Goal: Task Accomplishment & Management: Use online tool/utility

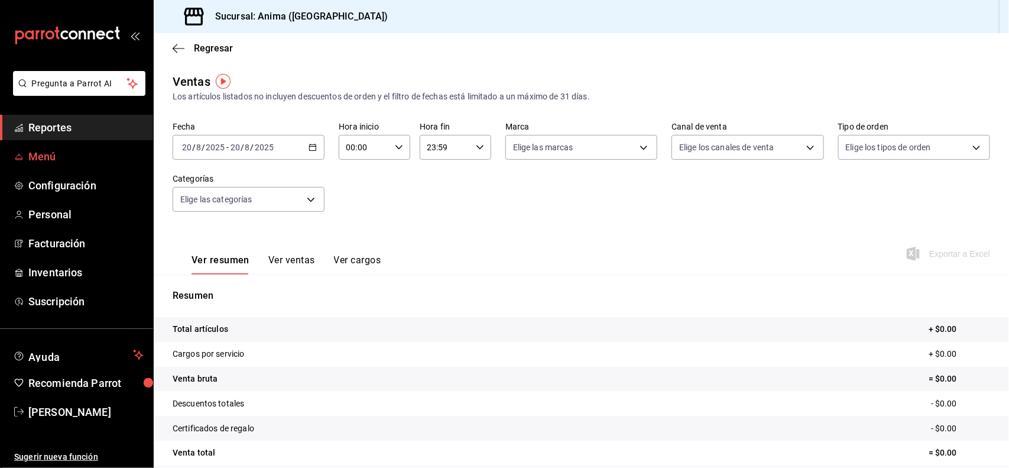
click at [49, 153] on span "Menú" at bounding box center [85, 156] width 115 height 16
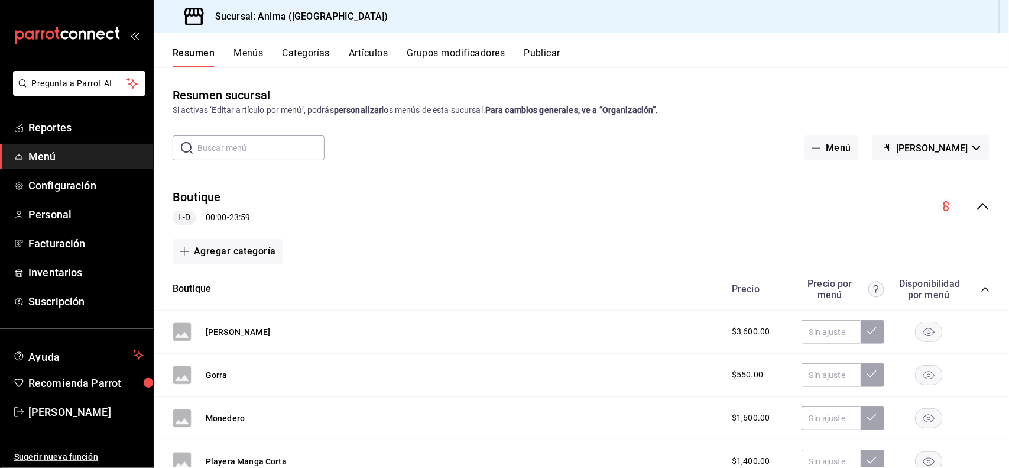
click at [297, 55] on button "Categorías" at bounding box center [307, 57] width 48 height 20
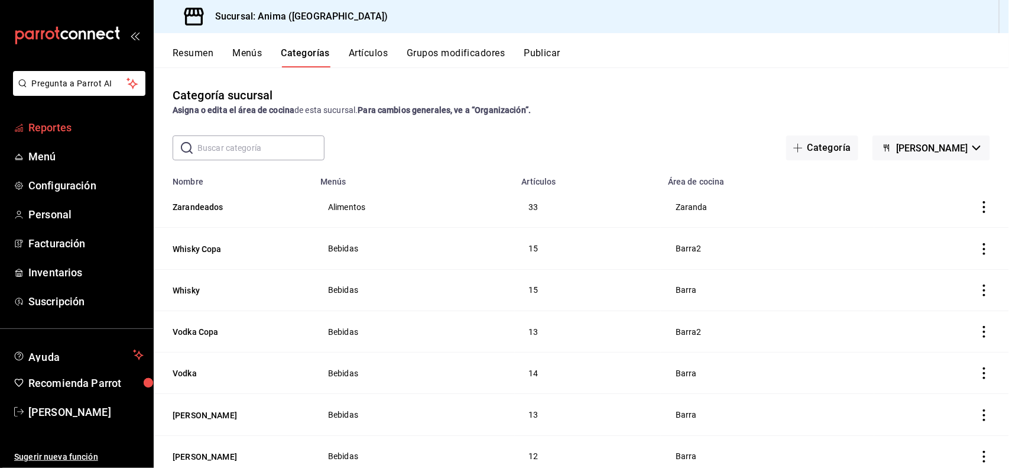
click at [35, 129] on span "Reportes" at bounding box center [85, 127] width 115 height 16
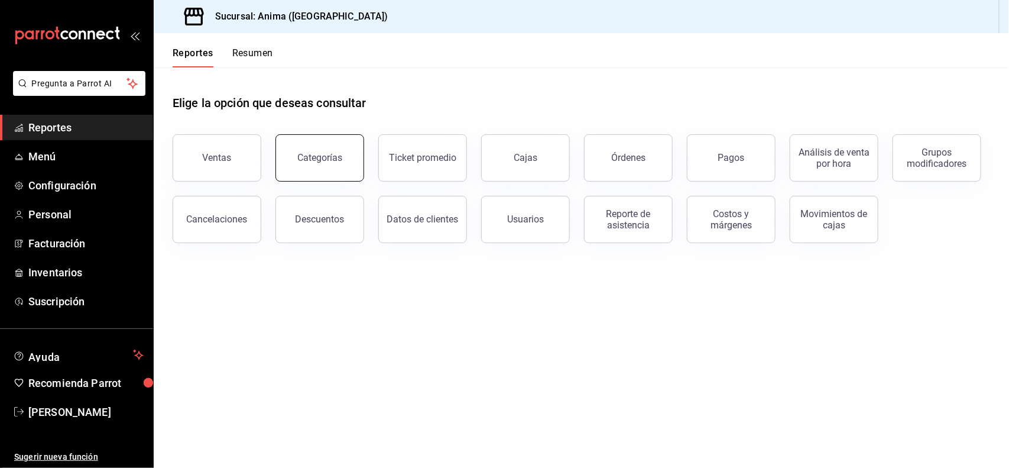
click at [302, 158] on div "Categorías" at bounding box center [319, 157] width 45 height 11
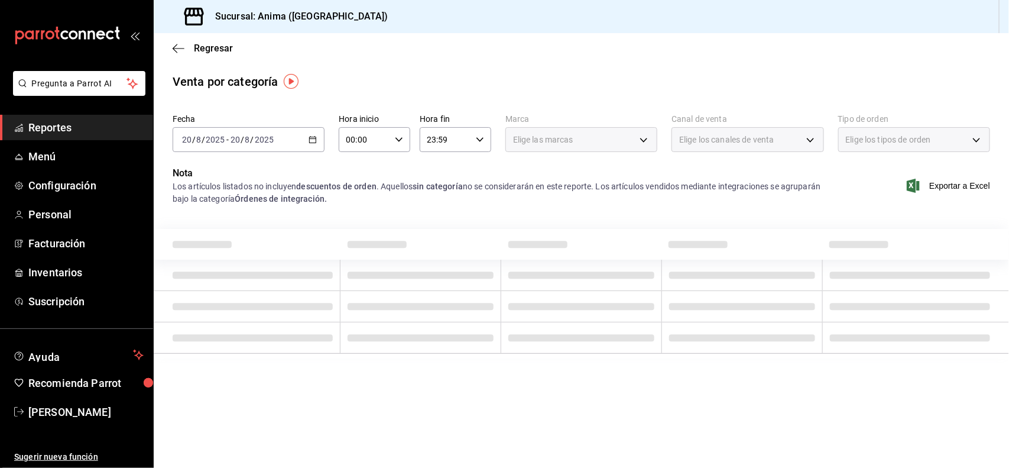
click at [254, 160] on div "Fecha [DATE] [DATE] - [DATE] [DATE] Hora inicio 00:00 Hora inicio Hora fin 23:5…" at bounding box center [582, 137] width 818 height 57
click at [247, 137] on input "8" at bounding box center [248, 139] width 6 height 9
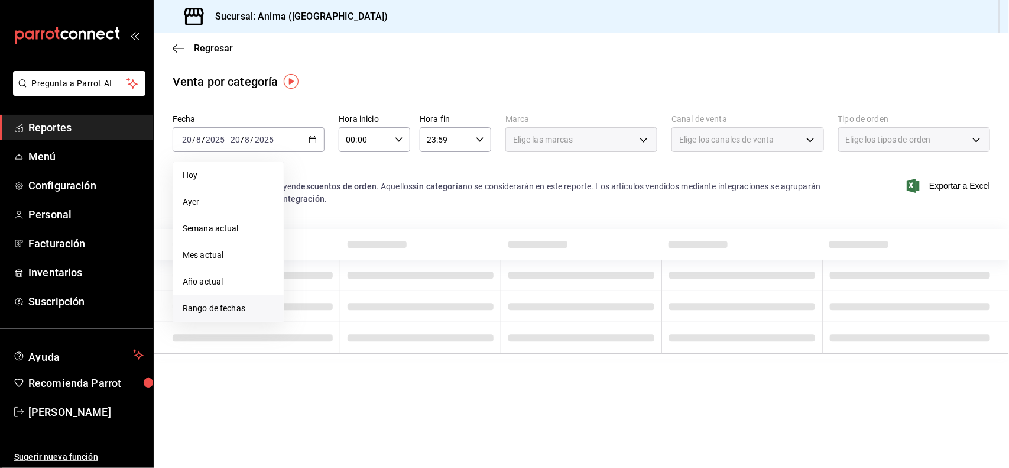
click at [259, 300] on li "Rango de fechas" at bounding box center [228, 308] width 111 height 27
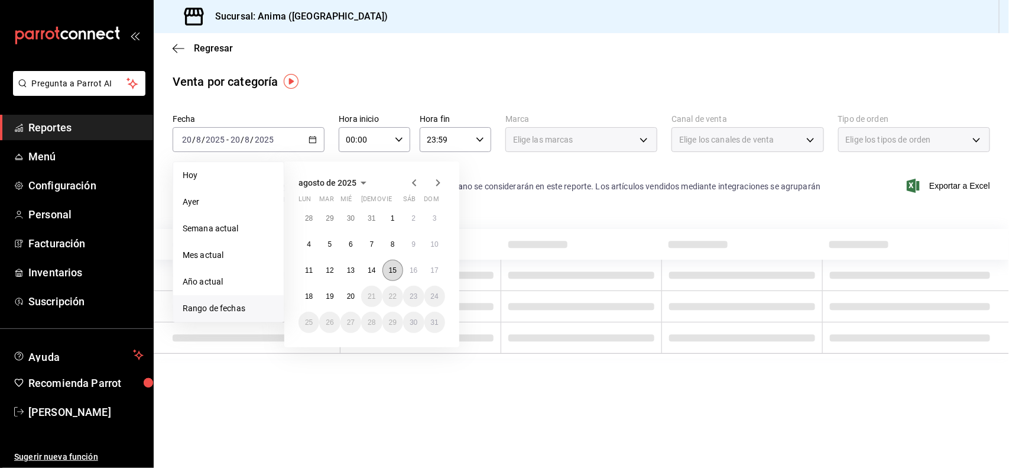
click at [397, 270] on abbr "15" at bounding box center [393, 270] width 8 height 8
click at [431, 273] on abbr "17" at bounding box center [435, 270] width 8 height 8
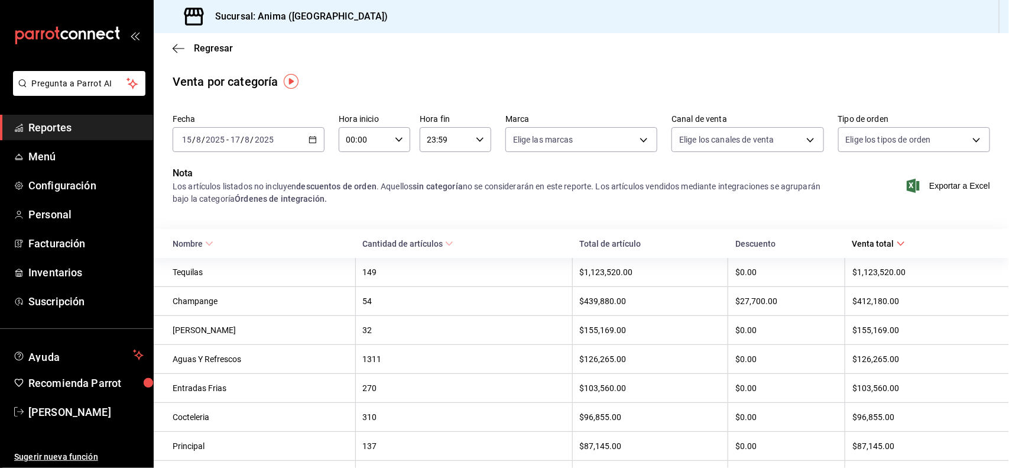
click at [208, 242] on icon at bounding box center [209, 244] width 8 height 8
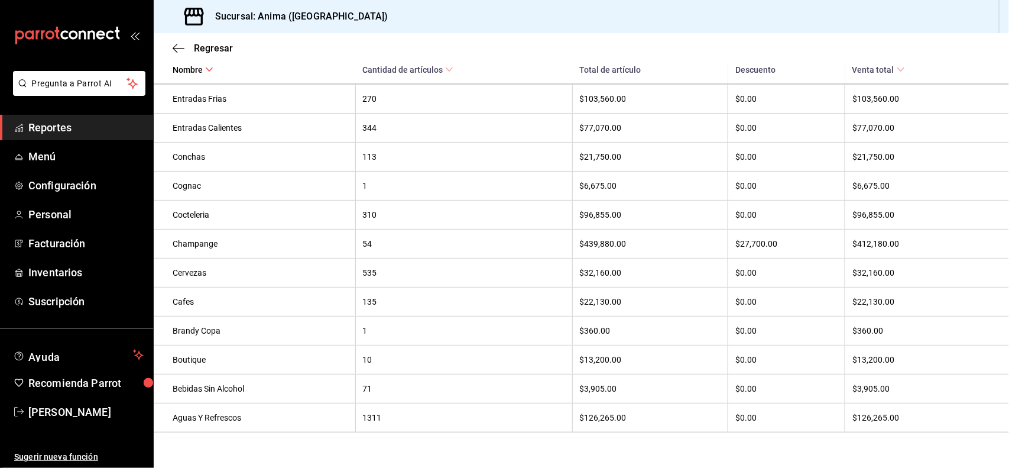
scroll to position [894, 0]
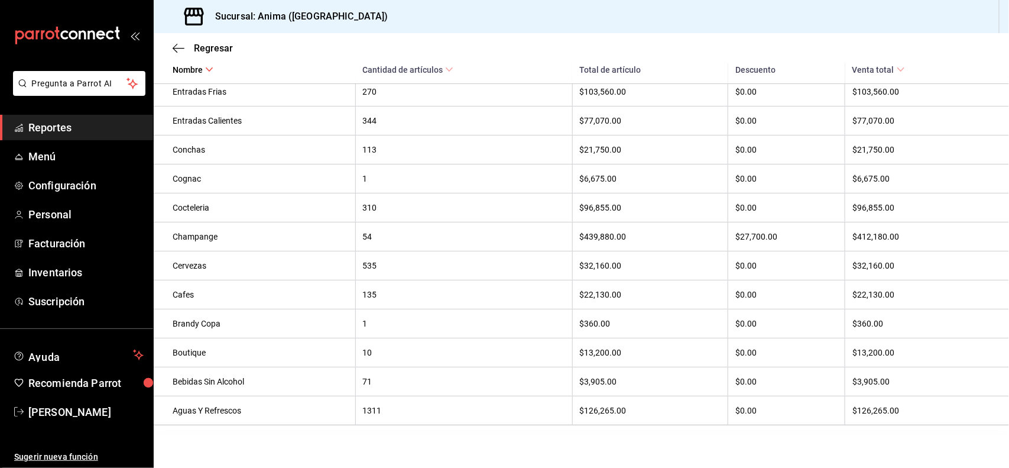
click at [102, 128] on span "Reportes" at bounding box center [85, 127] width 115 height 16
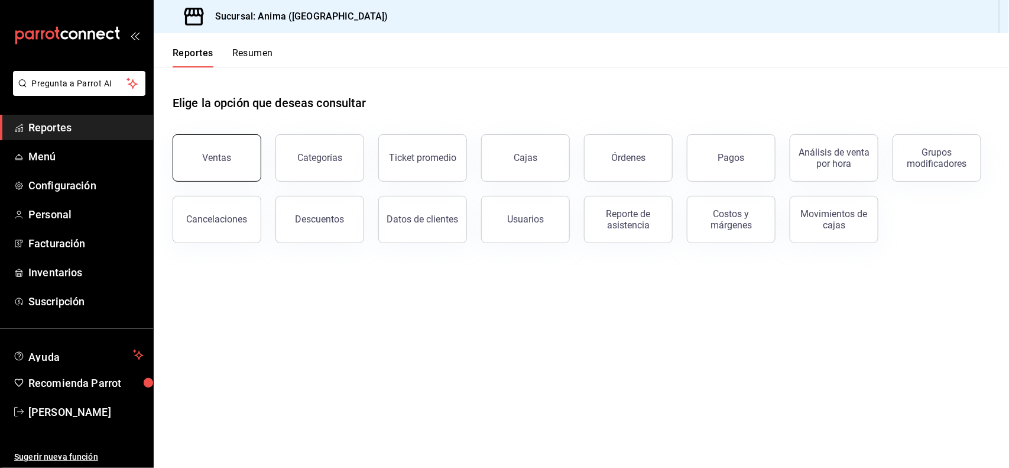
click at [196, 160] on button "Ventas" at bounding box center [217, 157] width 89 height 47
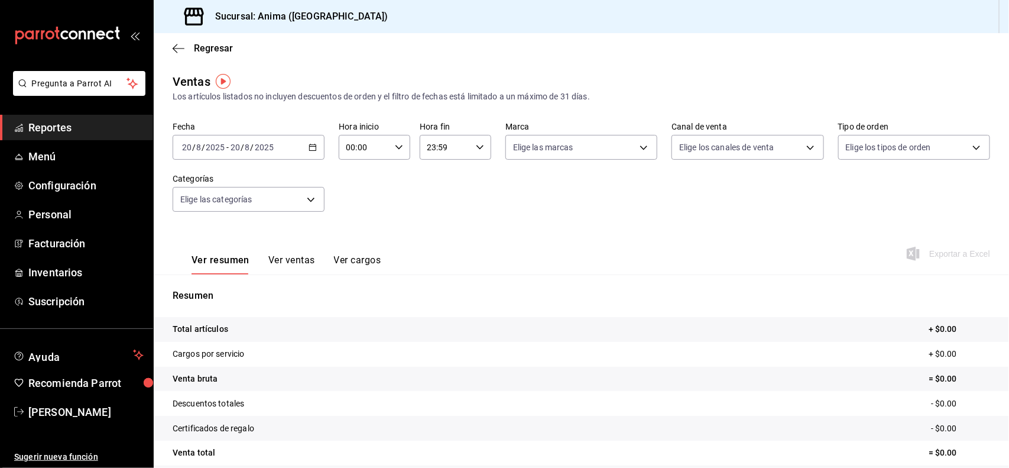
click at [232, 155] on div "[DATE] [DATE] - [DATE] [DATE]" at bounding box center [249, 147] width 152 height 25
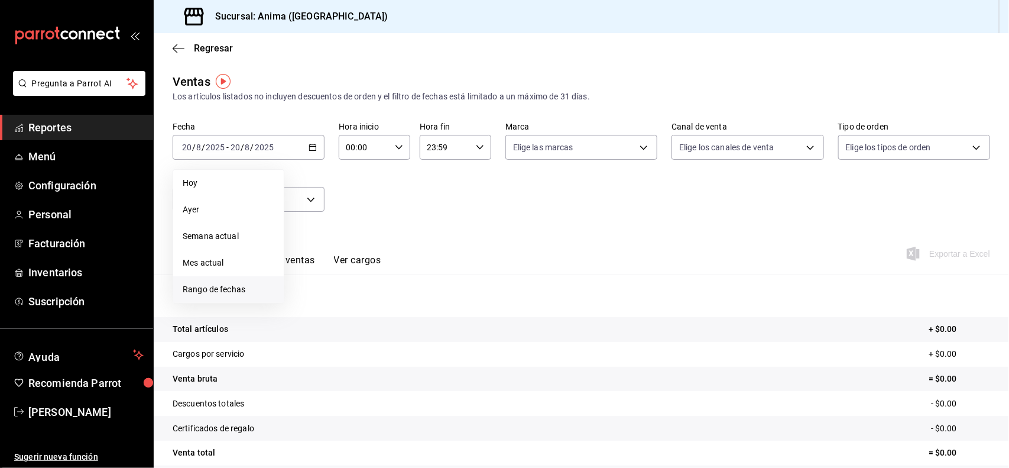
click at [212, 294] on span "Rango de fechas" at bounding box center [229, 289] width 92 height 12
click at [394, 274] on abbr "15" at bounding box center [393, 278] width 8 height 8
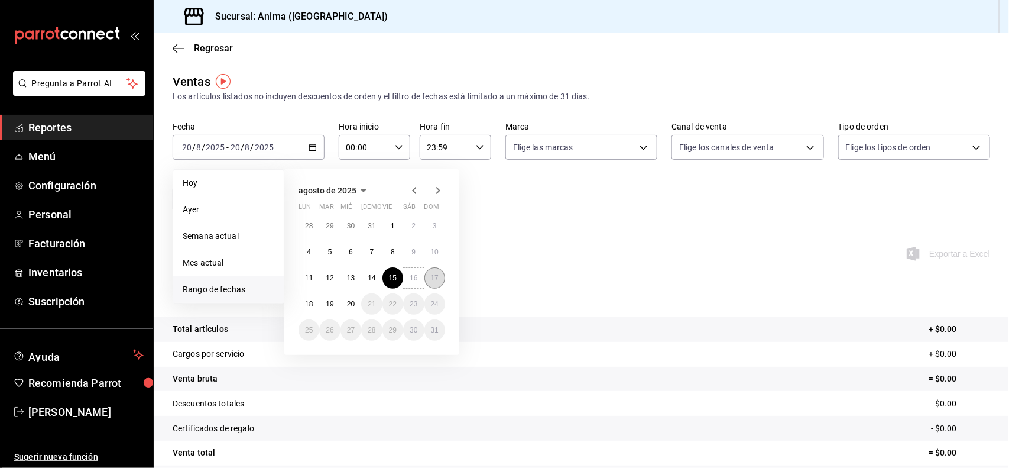
click at [432, 279] on abbr "17" at bounding box center [435, 278] width 8 height 8
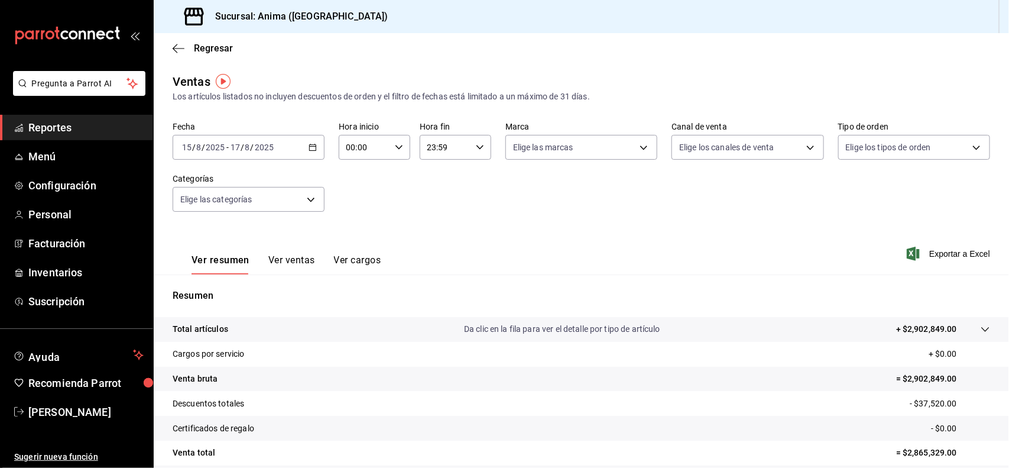
click at [279, 258] on button "Ver ventas" at bounding box center [291, 264] width 47 height 20
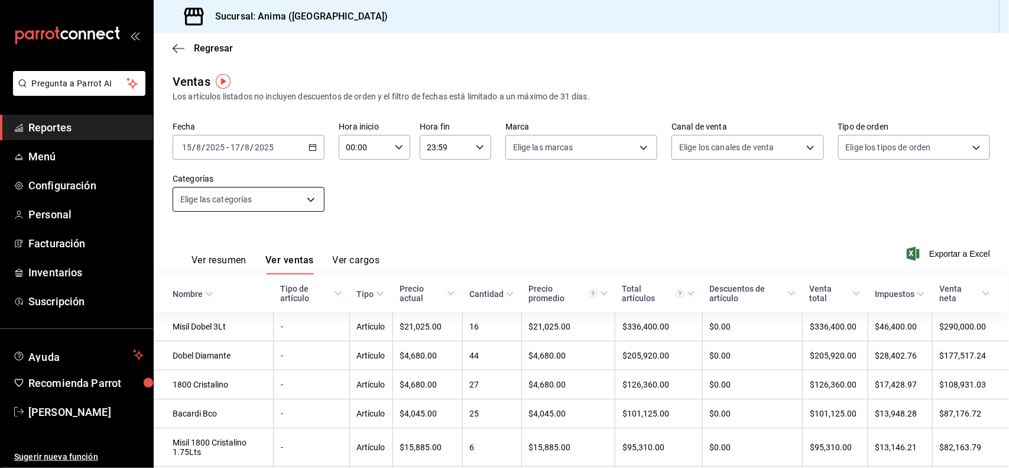
click at [287, 187] on body "Pregunta a Parrot AI Reportes Menú Configuración Personal Facturación Inventari…" at bounding box center [504, 234] width 1009 height 468
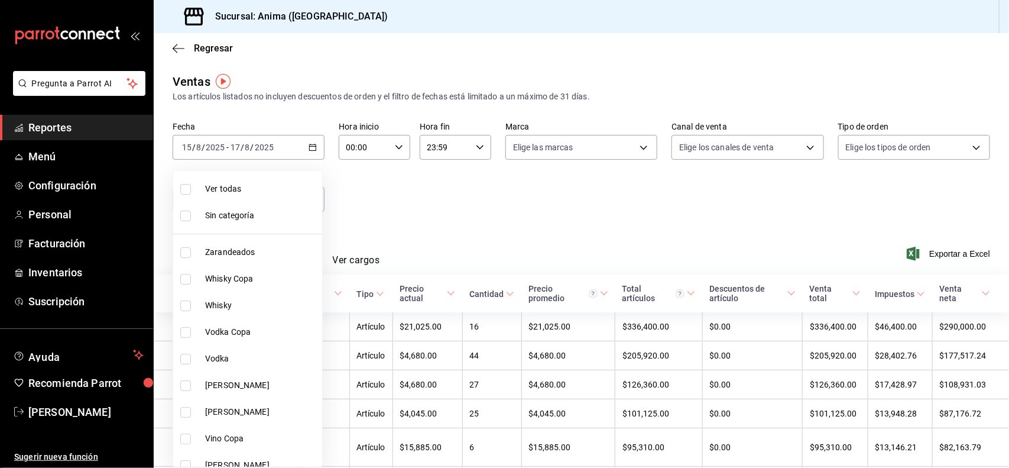
click at [266, 240] on li "Zarandeados" at bounding box center [247, 252] width 149 height 27
type input "e8f310e9-b813-45da-93b6-448fc6222477"
checkbox input "true"
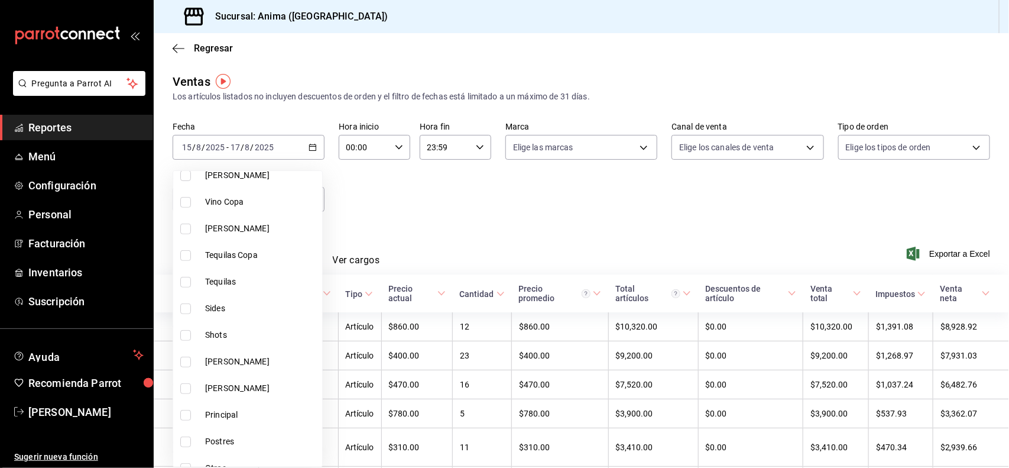
scroll to position [281, 0]
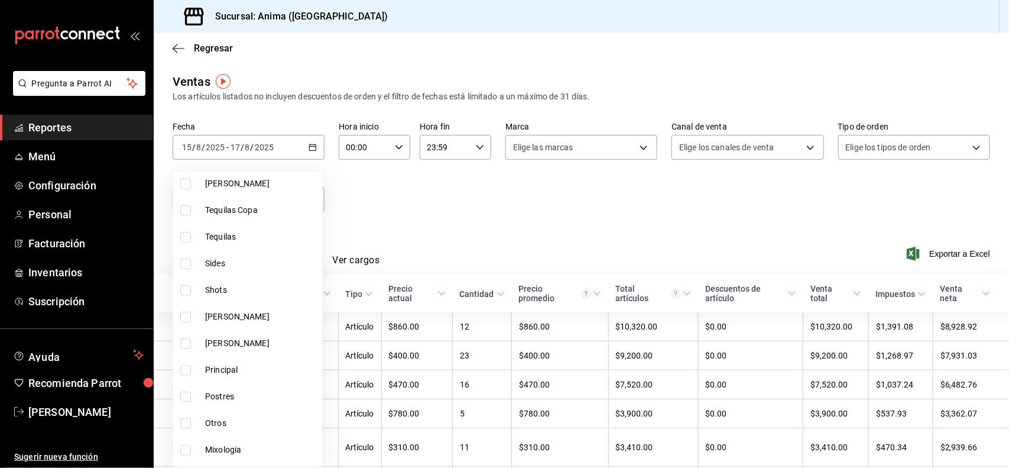
click at [278, 270] on li "Sides" at bounding box center [247, 263] width 149 height 27
type input "e8f310e9-b813-45da-93b6-448fc6222477,5f334e01-f805-45da-ade8-6af8be33df61"
checkbox input "true"
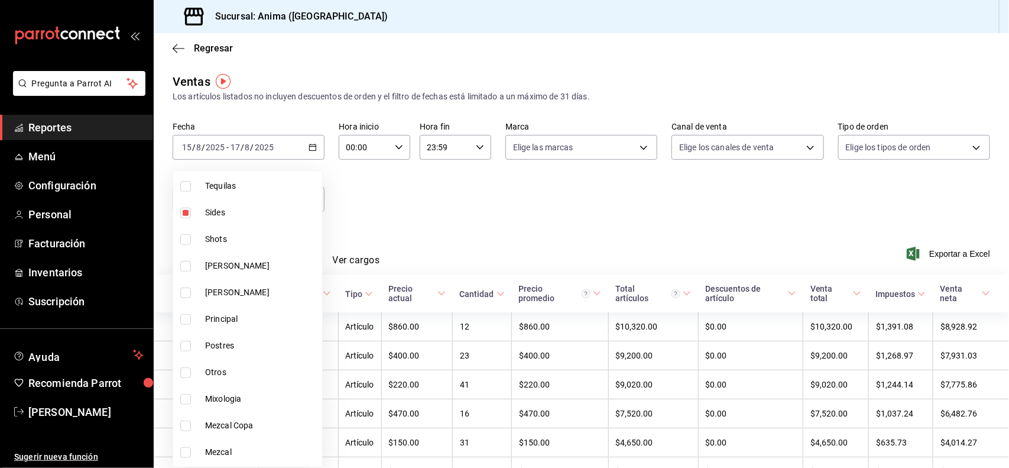
scroll to position [342, 0]
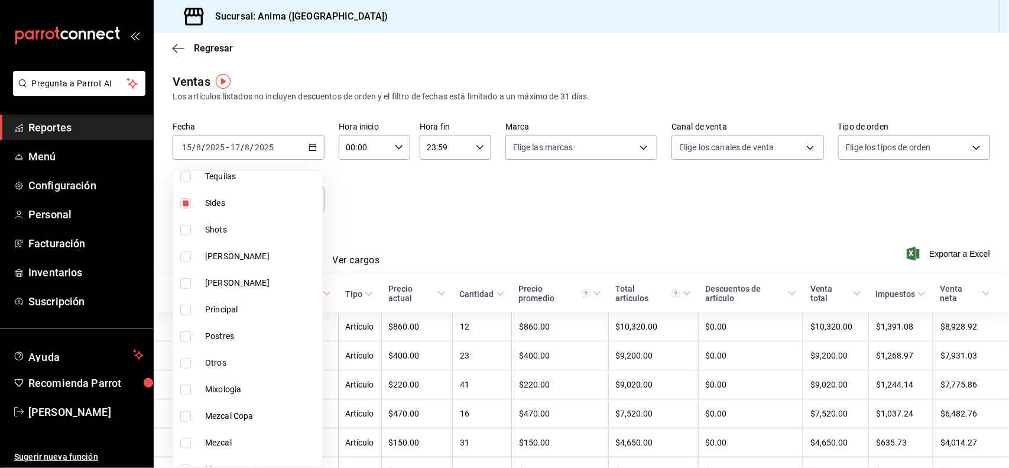
click at [277, 305] on span "Principal" at bounding box center [261, 309] width 112 height 12
type input "e8f310e9-b813-45da-93b6-448fc6222477,5f334e01-f805-45da-ade8-6af8be33df61,b43f8…"
checkbox input "true"
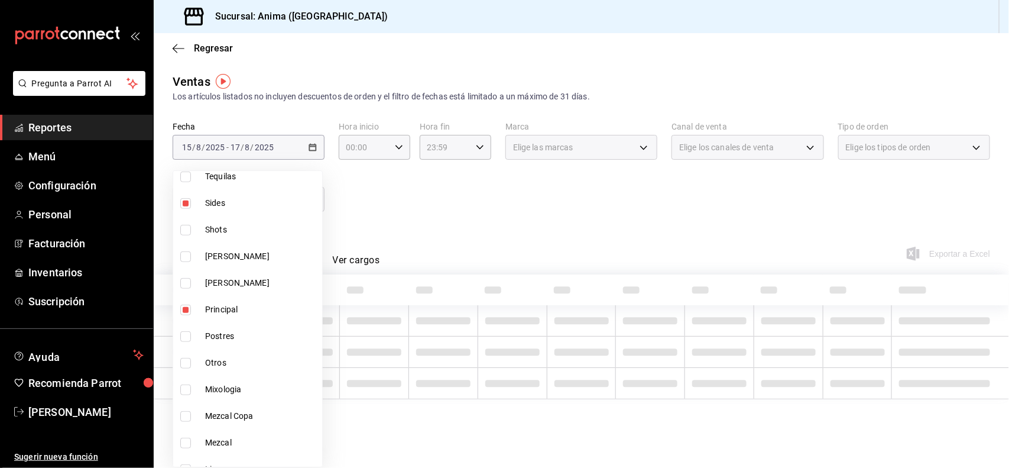
click at [268, 326] on li "Postres" at bounding box center [247, 336] width 149 height 27
type input "e8f310e9-b813-45da-93b6-448fc6222477,5f334e01-f805-45da-ade8-6af8be33df61,b43f8…"
checkbox input "true"
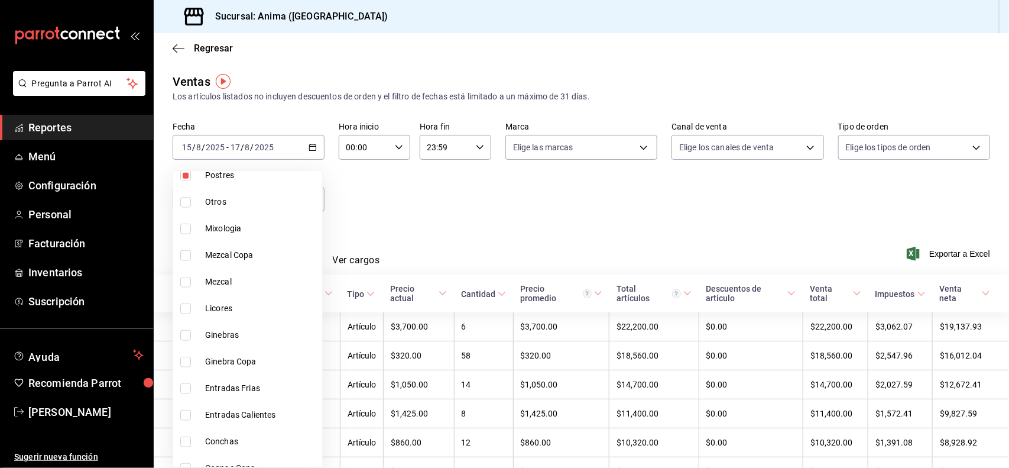
scroll to position [512, 0]
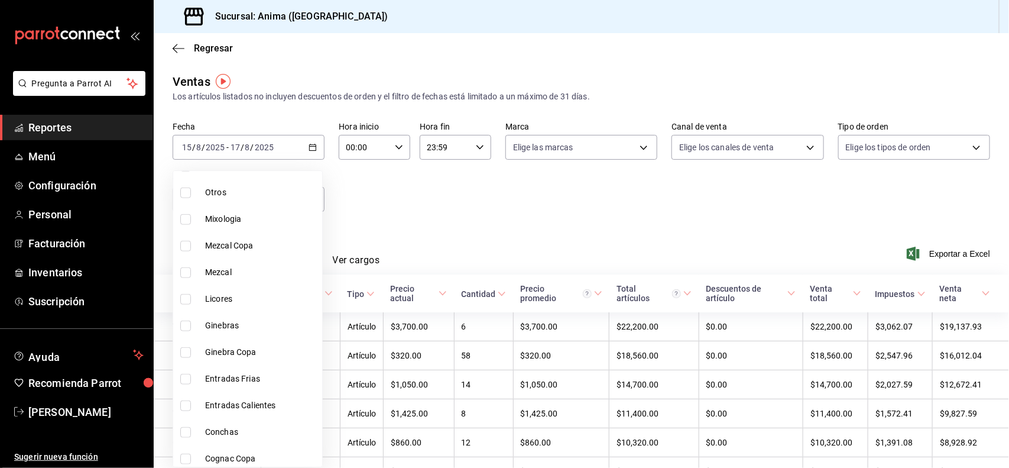
click at [234, 368] on li "Entradas Frias" at bounding box center [247, 378] width 149 height 27
type input "e8f310e9-b813-45da-93b6-448fc6222477,5f334e01-f805-45da-ade8-6af8be33df61,b43f8…"
checkbox input "true"
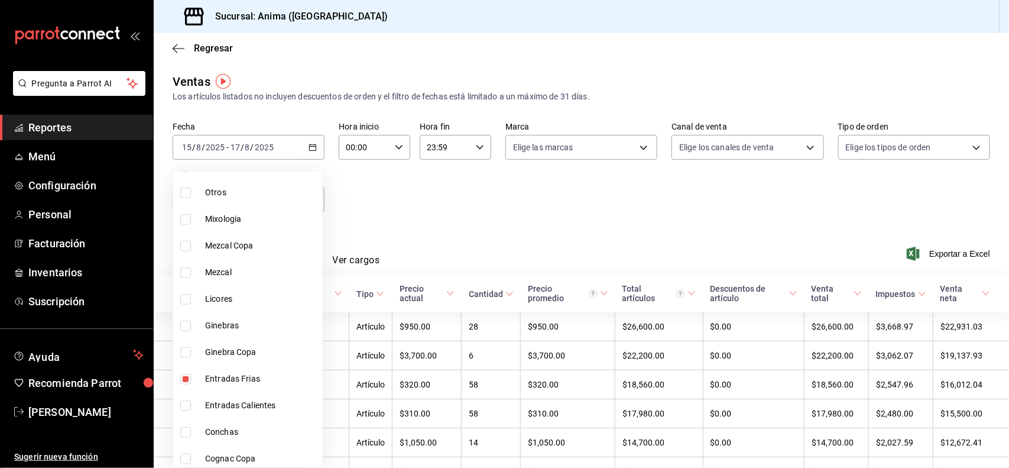
click at [238, 394] on li "Entradas Calientes" at bounding box center [247, 405] width 149 height 27
type input "e8f310e9-b813-45da-93b6-448fc6222477,5f334e01-f805-45da-ade8-6af8be33df61,b43f8…"
checkbox input "true"
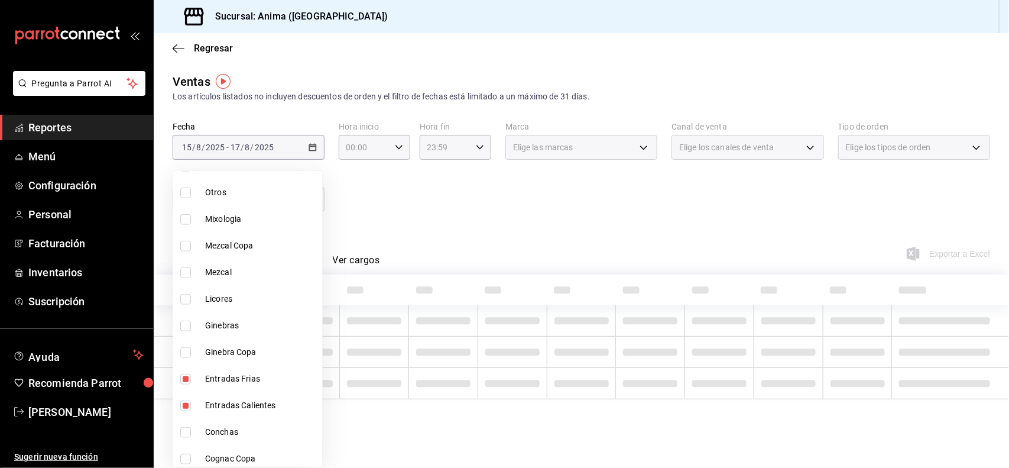
click at [251, 432] on span "Conchas" at bounding box center [261, 432] width 112 height 12
type input "e8f310e9-b813-45da-93b6-448fc6222477,5f334e01-f805-45da-ade8-6af8be33df61,b43f8…"
checkbox input "true"
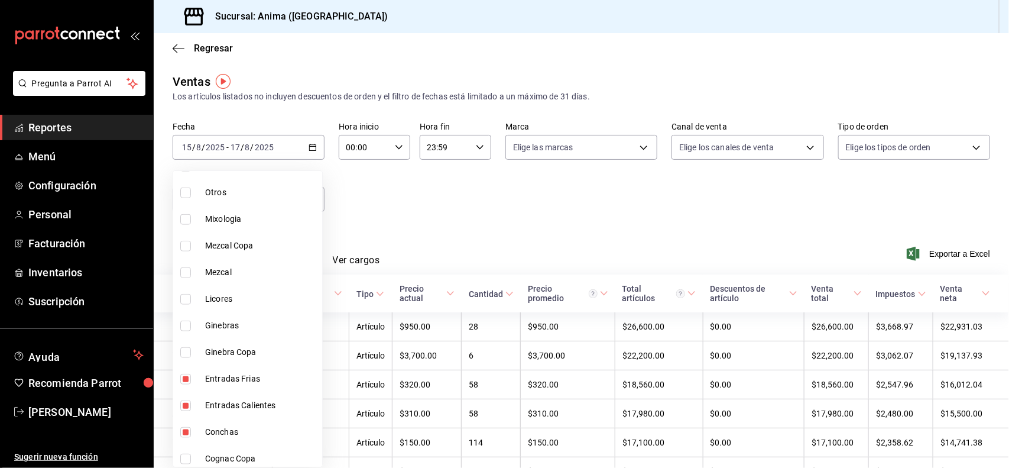
click at [436, 237] on div at bounding box center [504, 234] width 1009 height 468
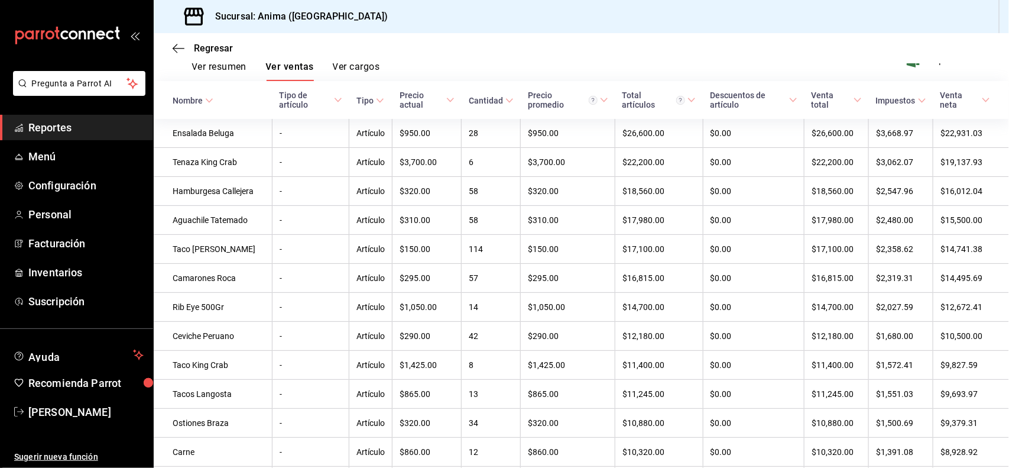
scroll to position [199, 0]
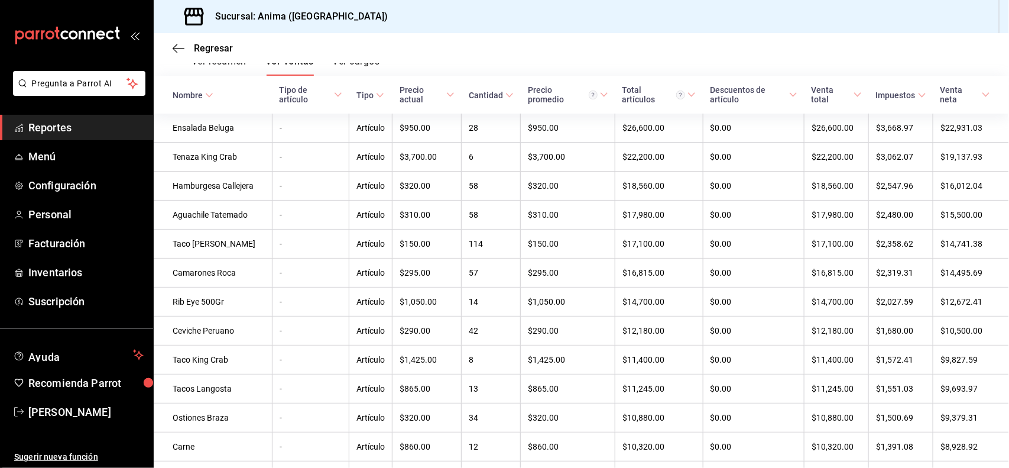
click at [469, 98] on div "Cantidad" at bounding box center [486, 94] width 34 height 9
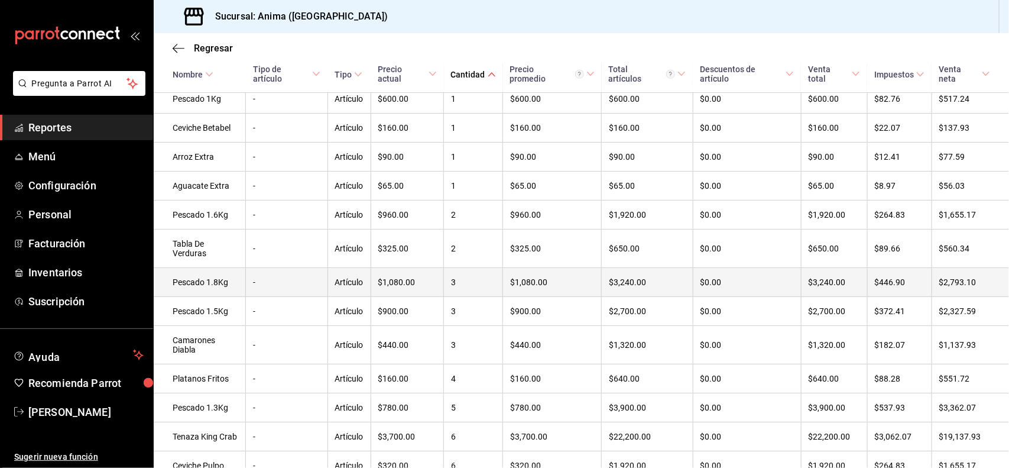
scroll to position [396, 0]
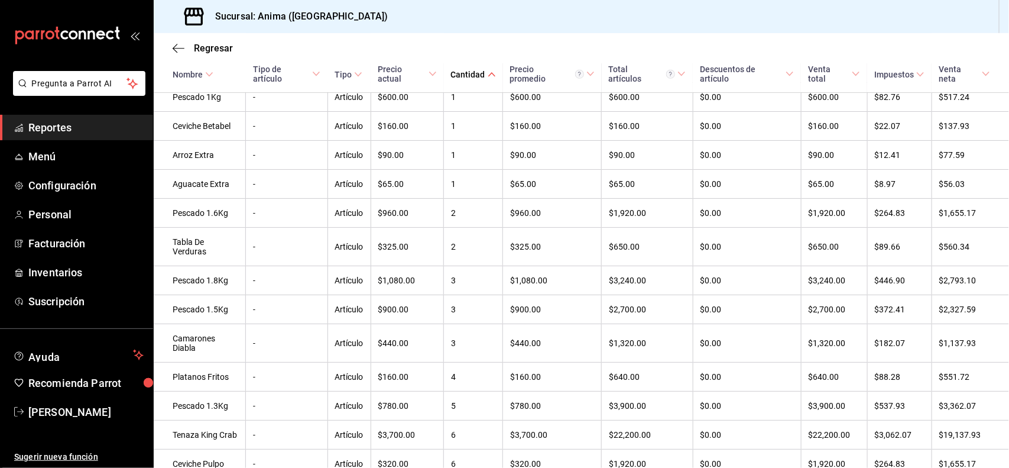
click at [78, 128] on span "Reportes" at bounding box center [85, 127] width 115 height 16
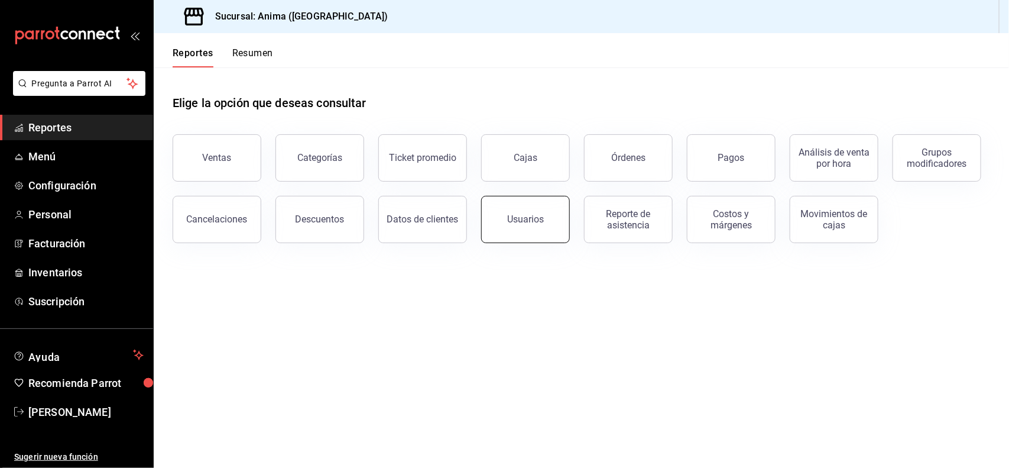
click at [550, 219] on button "Usuarios" at bounding box center [525, 219] width 89 height 47
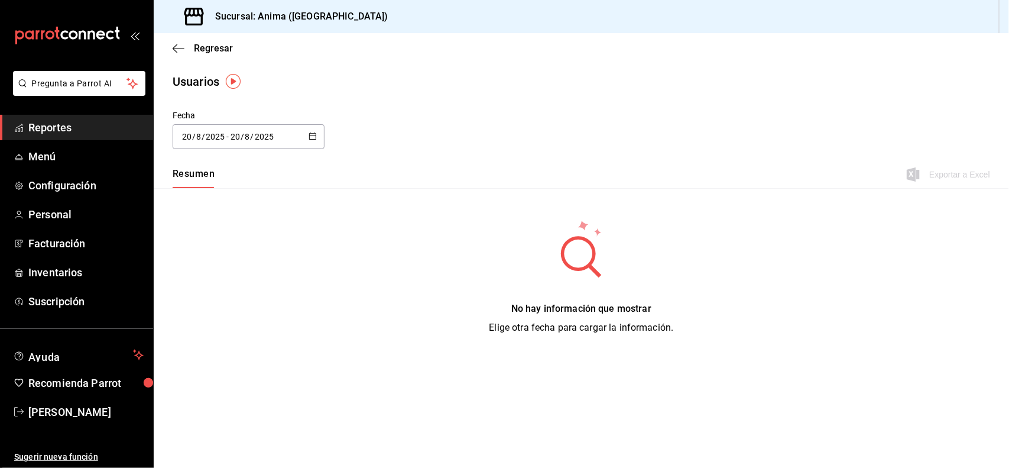
click at [302, 144] on div "[DATE] [DATE] - [DATE] [DATE]" at bounding box center [249, 136] width 152 height 25
click at [226, 305] on li "Rango de fechas" at bounding box center [229, 307] width 112 height 27
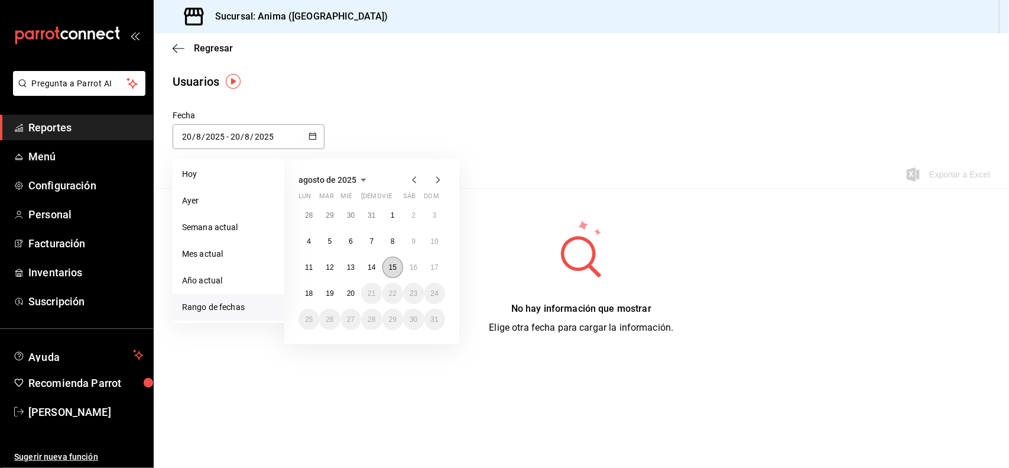
click at [394, 267] on abbr "15" at bounding box center [393, 267] width 8 height 8
type input "[DATE]"
type input "15"
type input "[DATE]"
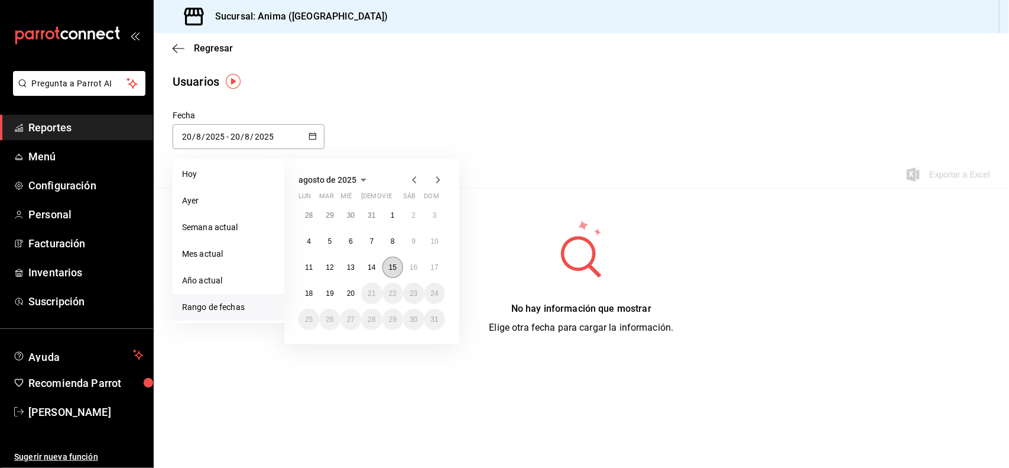
type input "15"
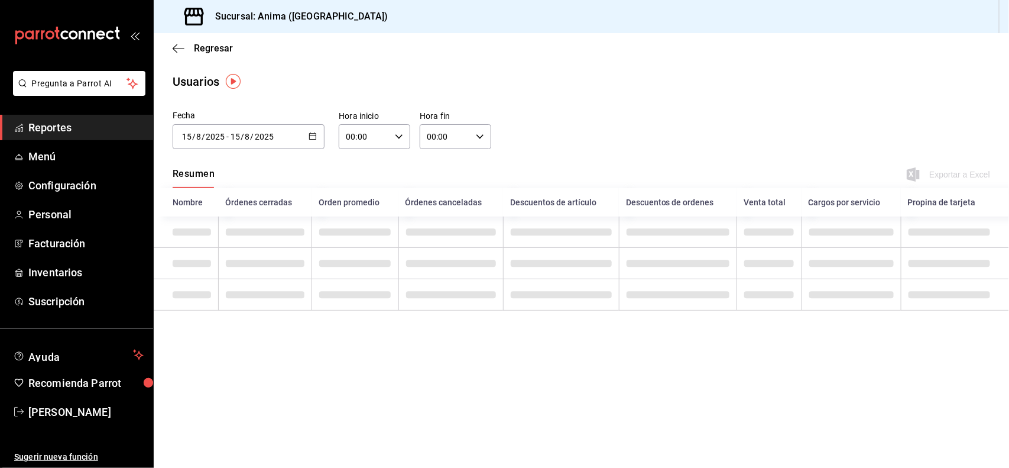
click at [379, 147] on input "00:00" at bounding box center [364, 137] width 51 height 24
click at [364, 205] on button "01" at bounding box center [356, 195] width 31 height 24
type input "01:00"
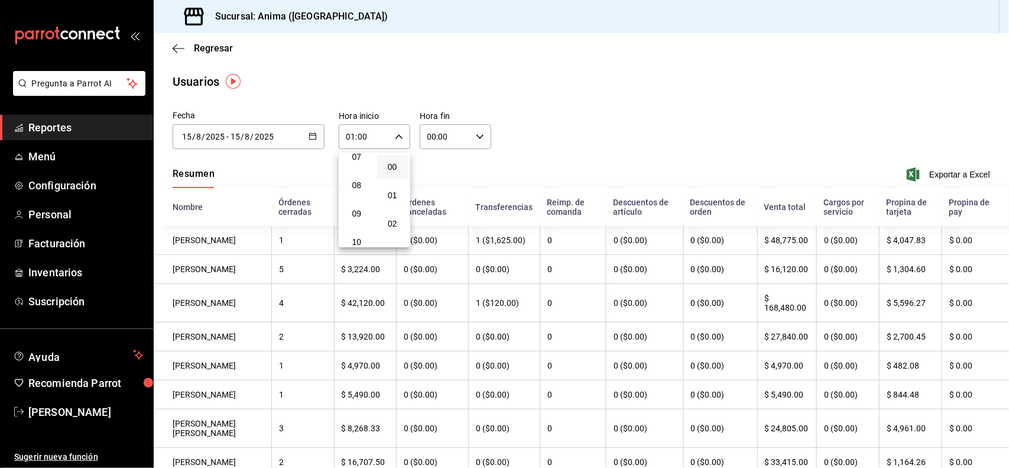
scroll to position [207, 0]
click at [361, 182] on span "08" at bounding box center [356, 186] width 17 height 9
type input "08:00"
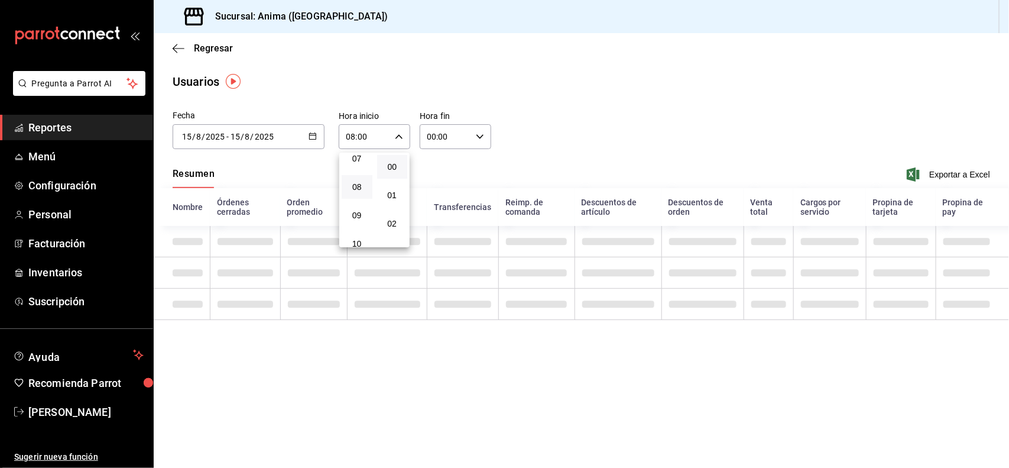
click at [444, 140] on div at bounding box center [504, 234] width 1009 height 468
click at [441, 141] on input "00:00" at bounding box center [445, 137] width 51 height 24
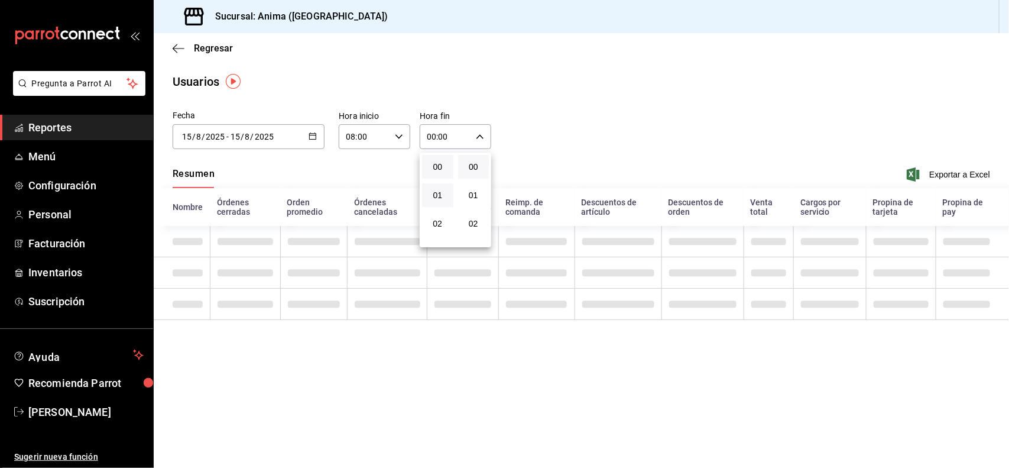
click at [426, 202] on button "01" at bounding box center [437, 195] width 31 height 24
type input "01:00"
click at [444, 243] on span "23" at bounding box center [437, 247] width 17 height 9
type input "23:00"
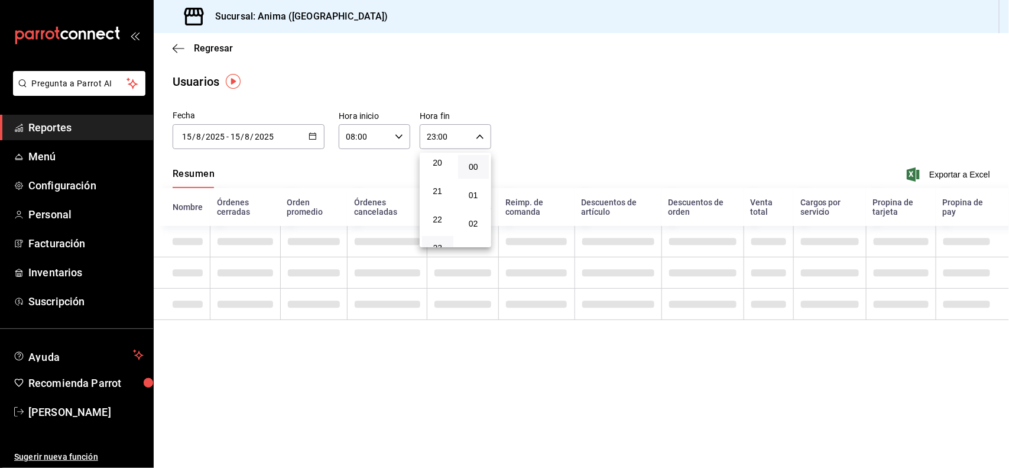
click at [569, 158] on div at bounding box center [504, 234] width 1009 height 468
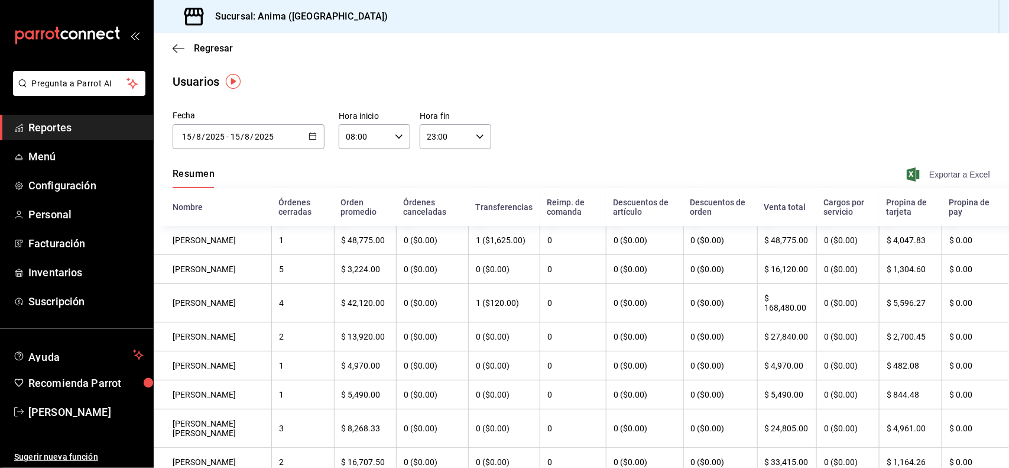
click at [926, 171] on span "Exportar a Excel" at bounding box center [950, 174] width 81 height 14
click at [225, 146] on div "[DATE] [DATE] - [DATE] [DATE]" at bounding box center [249, 136] width 152 height 25
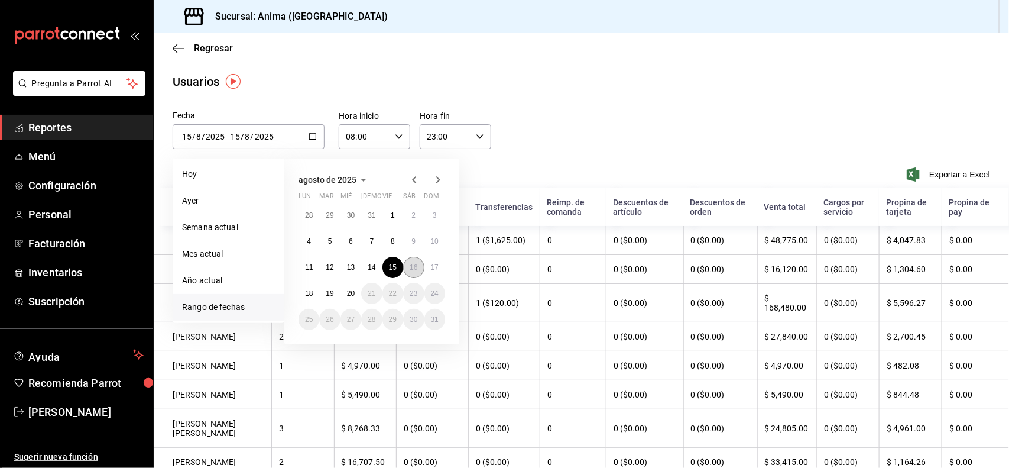
click at [412, 269] on abbr "16" at bounding box center [414, 267] width 8 height 8
type input "[DATE]"
type input "16"
type input "[DATE]"
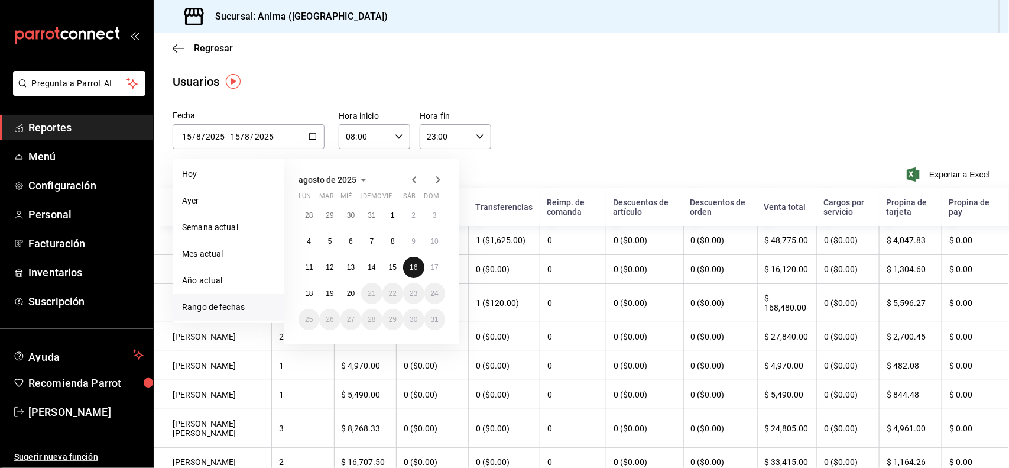
type input "16"
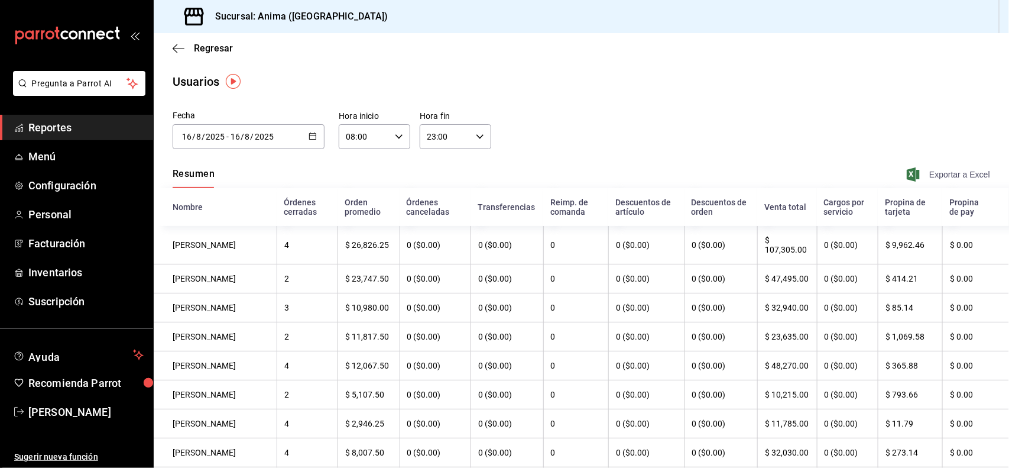
click at [961, 169] on span "Exportar a Excel" at bounding box center [950, 174] width 81 height 14
click at [240, 132] on input "16" at bounding box center [235, 136] width 11 height 9
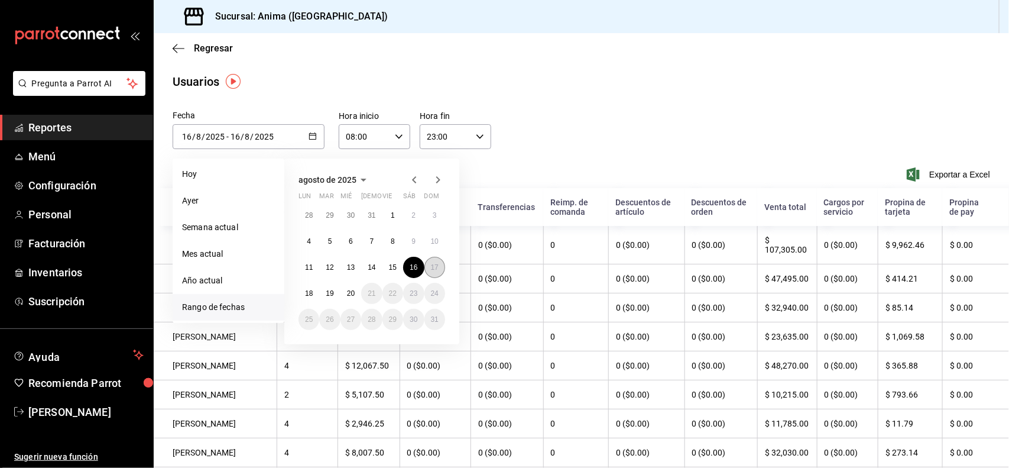
click at [431, 260] on button "17" at bounding box center [435, 267] width 21 height 21
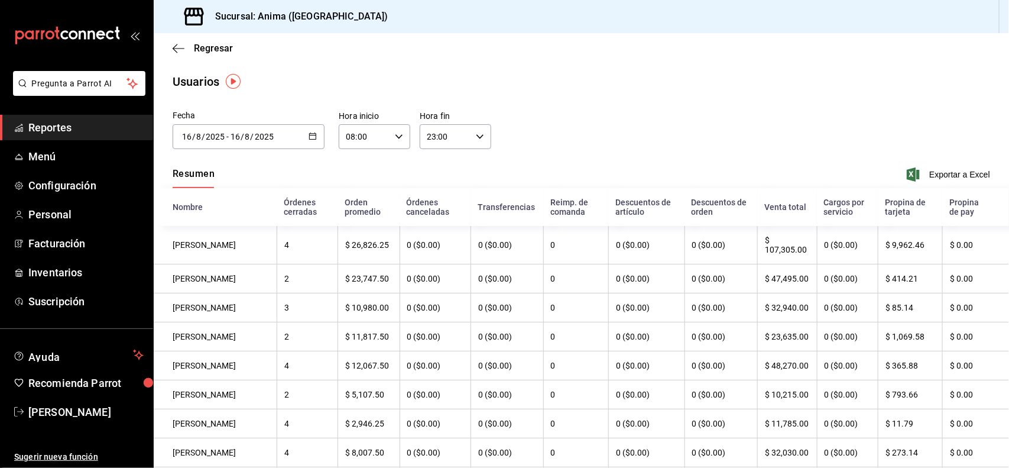
type input "[DATE]"
type input "17"
type input "[DATE]"
type input "17"
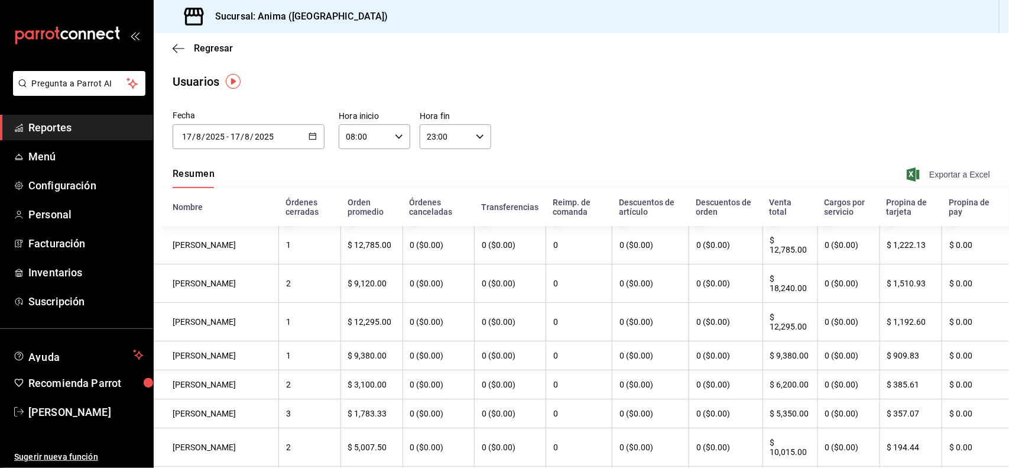
click at [965, 178] on span "Exportar a Excel" at bounding box center [950, 174] width 81 height 14
click at [270, 140] on input "2025" at bounding box center [264, 136] width 20 height 9
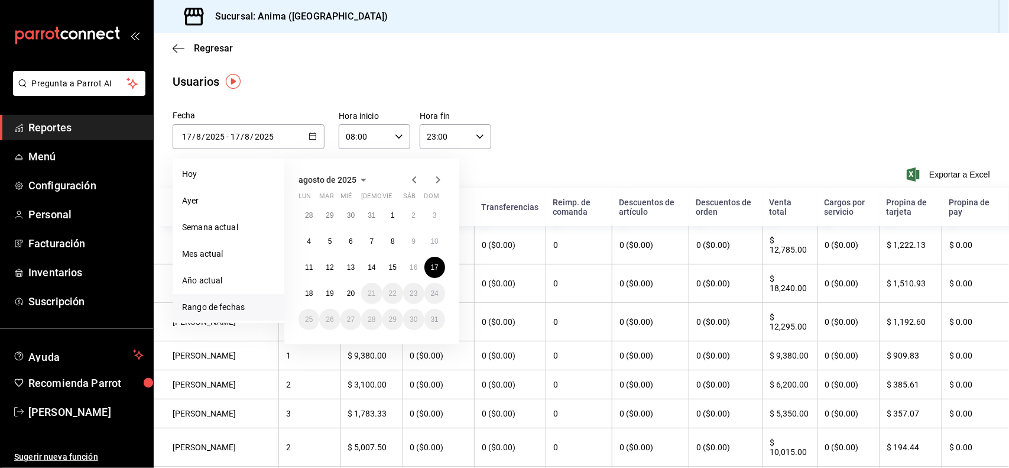
click at [309, 137] on icon "button" at bounding box center [313, 136] width 8 height 8
click at [316, 136] on div "[DATE] [DATE] - [DATE] [DATE]" at bounding box center [249, 136] width 152 height 25
click at [297, 142] on div "[DATE] [DATE] - [DATE] [DATE]" at bounding box center [249, 136] width 152 height 25
drag, startPoint x: 389, startPoint y: 264, endPoint x: 418, endPoint y: 267, distance: 29.7
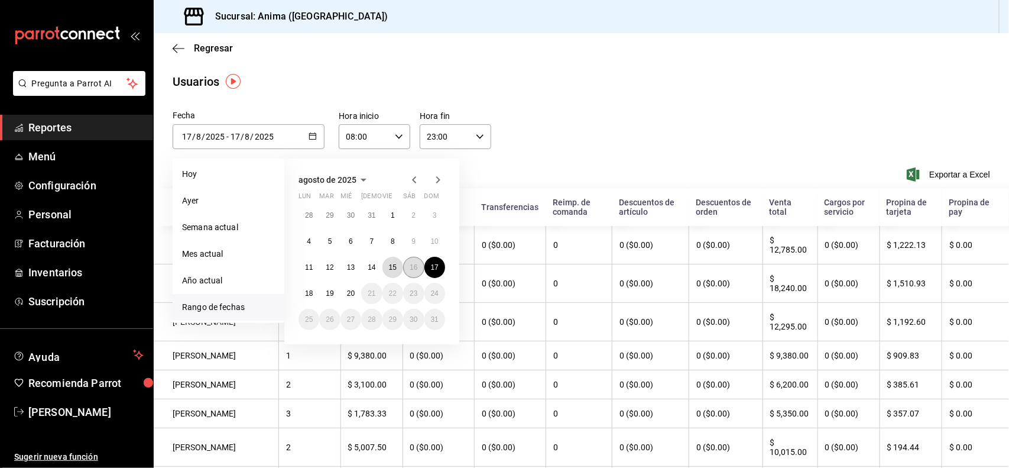
click at [389, 264] on abbr "15" at bounding box center [393, 267] width 8 height 8
click at [439, 267] on button "17" at bounding box center [435, 267] width 21 height 21
type input "[DATE]"
type input "15"
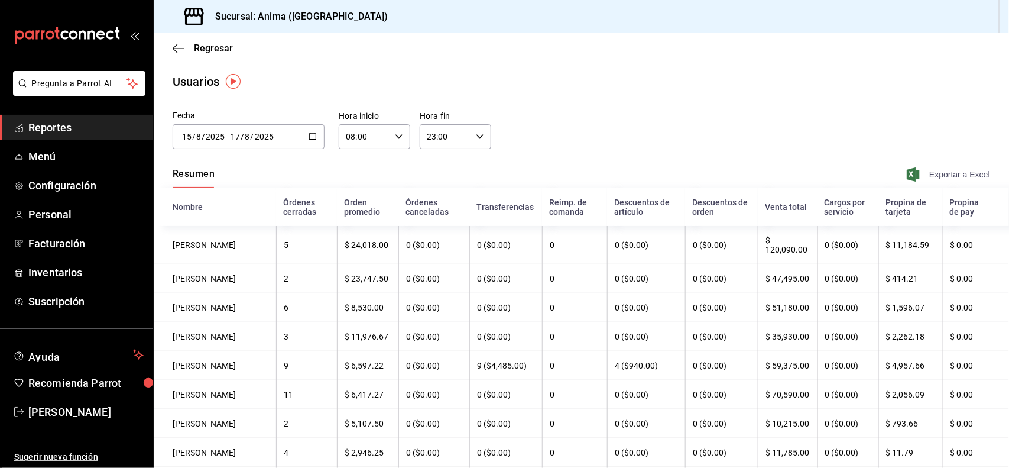
click at [939, 173] on span "Exportar a Excel" at bounding box center [950, 174] width 81 height 14
